Goal: Information Seeking & Learning: Learn about a topic

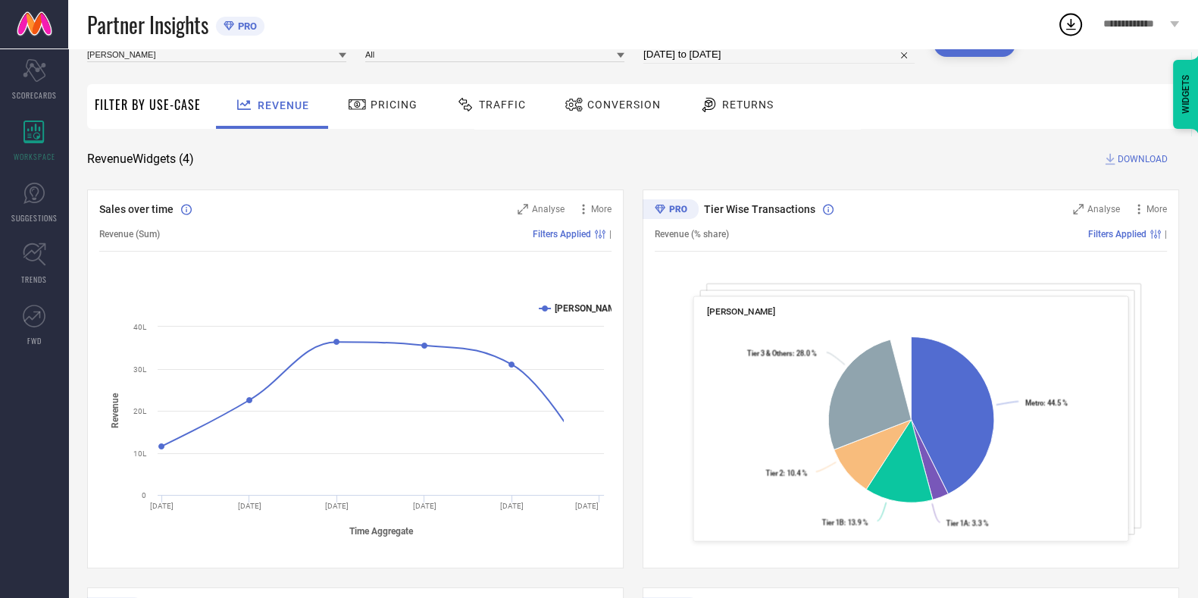
scroll to position [77, 0]
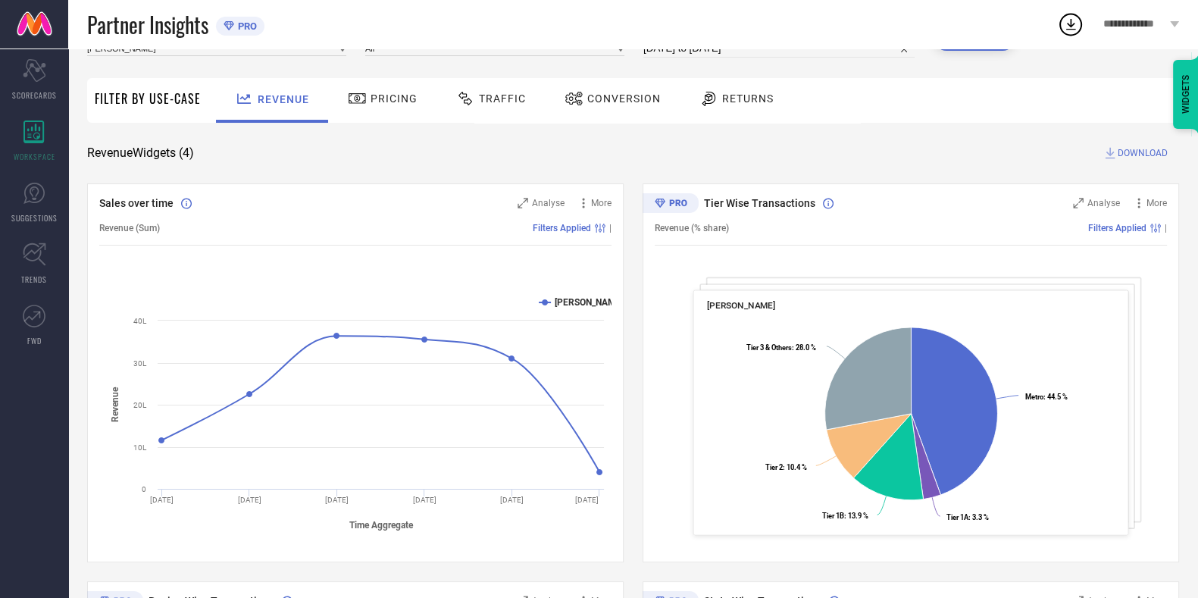
click at [474, 95] on div at bounding box center [467, 98] width 23 height 18
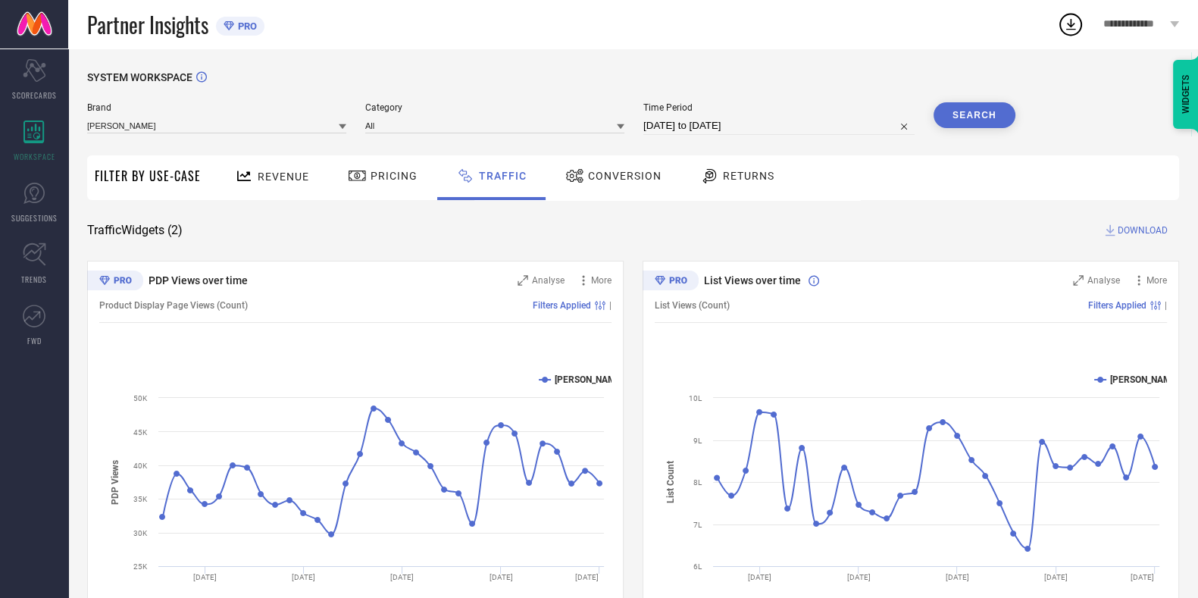
click at [633, 357] on div "PDP Views over time Analyse More Product Display Page Views (Count) Filters App…" at bounding box center [633, 450] width 1092 height 379
click at [527, 226] on div "Traffic Widgets ( 2 ) DOWNLOAD" at bounding box center [633, 230] width 1092 height 15
